Goal: Task Accomplishment & Management: Manage account settings

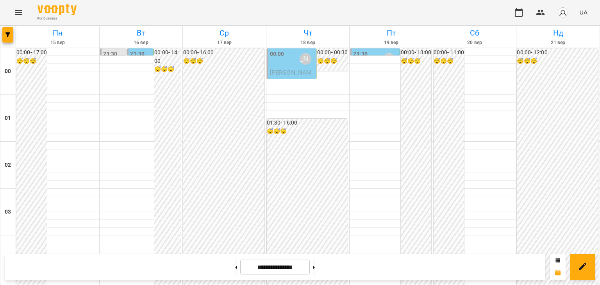
click at [140, 52] on label "23:30" at bounding box center [137, 54] width 14 height 9
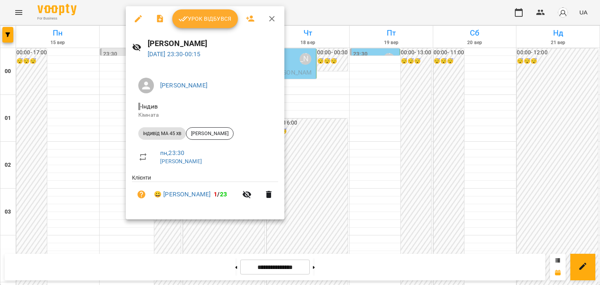
click at [114, 80] on div at bounding box center [300, 142] width 600 height 285
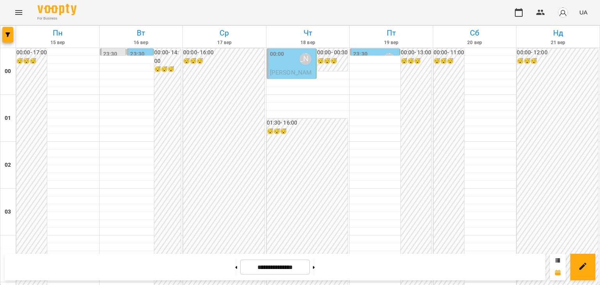
click at [116, 53] on label "23:30" at bounding box center [110, 54] width 14 height 9
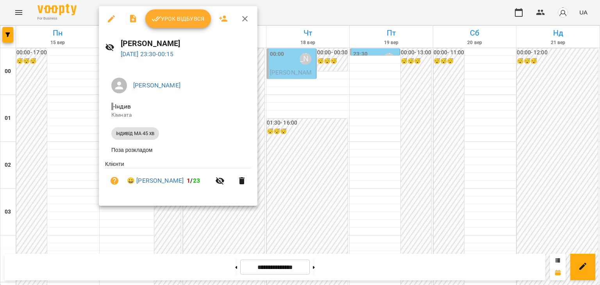
click at [90, 84] on div at bounding box center [300, 142] width 600 height 285
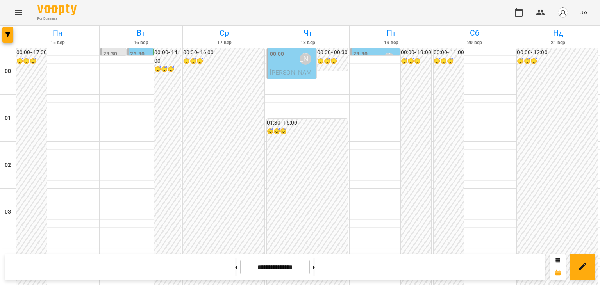
scroll to position [923, 0]
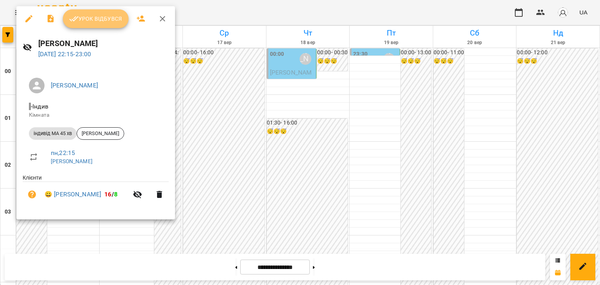
click at [108, 16] on span "Урок відбувся" at bounding box center [95, 18] width 53 height 9
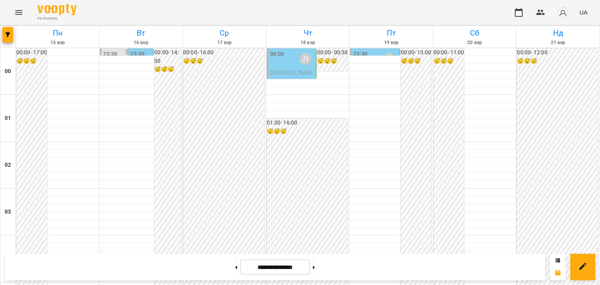
scroll to position [742, 0]
